Goal: Navigation & Orientation: Find specific page/section

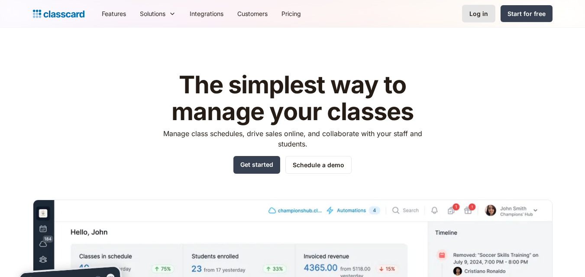
click at [489, 17] on link "Log in" at bounding box center [478, 14] width 33 height 18
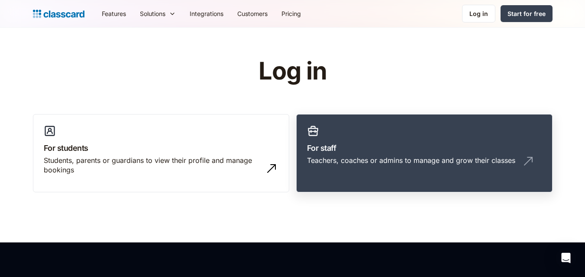
click at [357, 149] on h3 "For staff" at bounding box center [424, 148] width 235 height 12
